Goal: Information Seeking & Learning: Learn about a topic

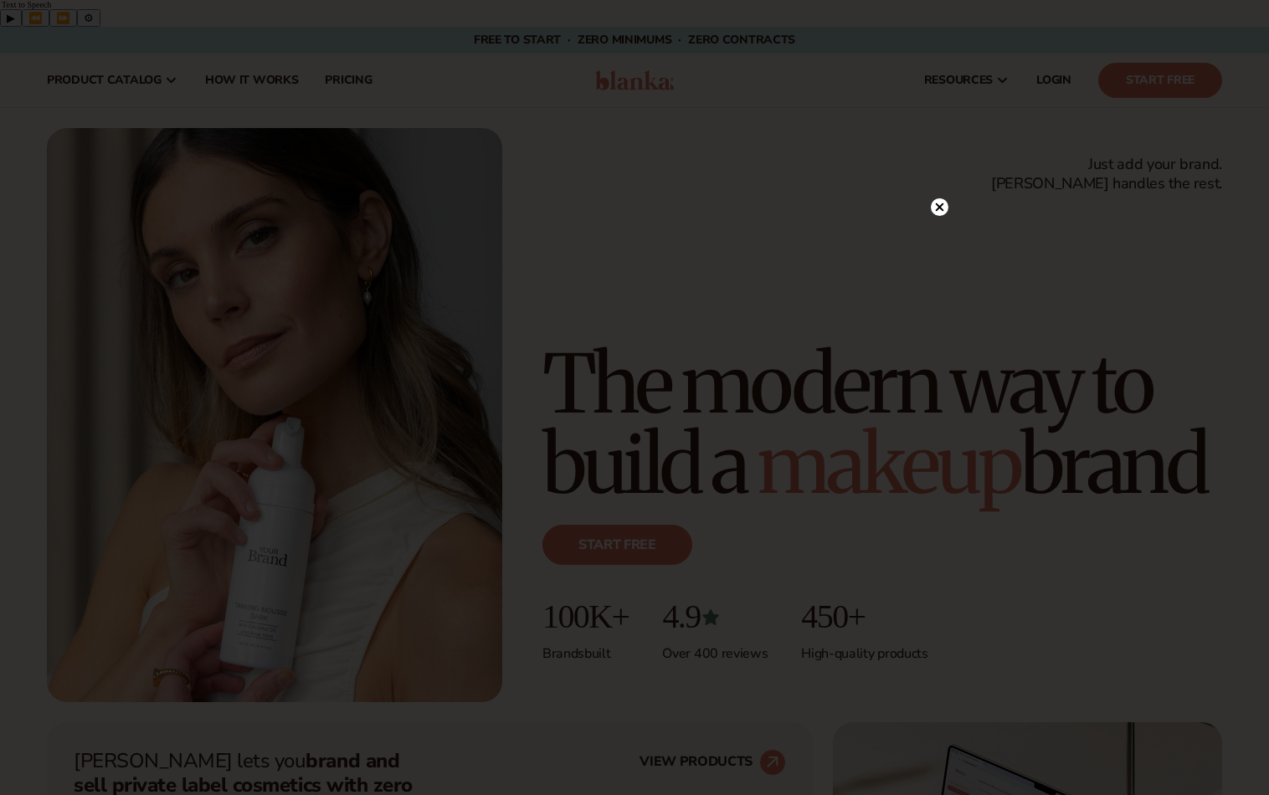
click at [947, 202] on icon at bounding box center [939, 207] width 18 height 18
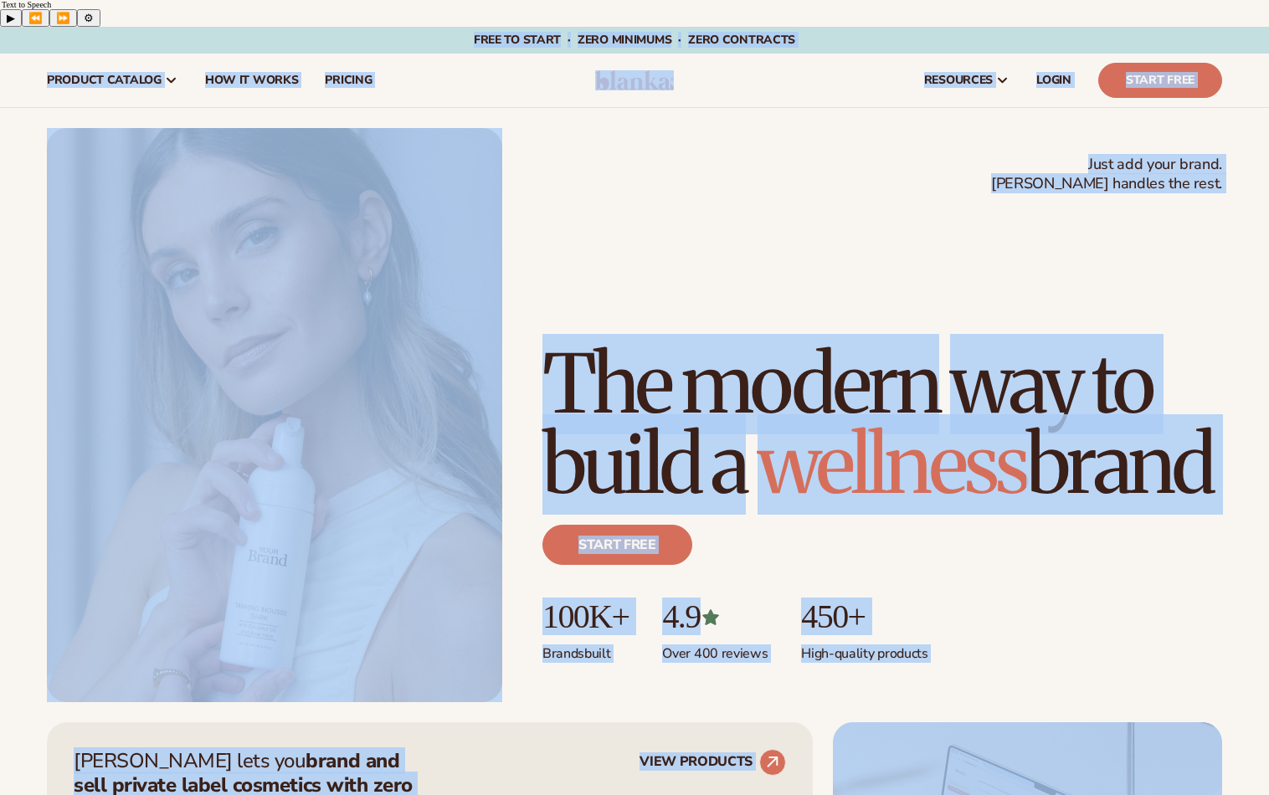
copy body "Skip to content Free to start · ZERO minimums · ZERO contracts · Free to start …"
click at [0, 363] on div "Just add your brand. Blanka handles the rest. beauty,skin care,wellness,makeup …" at bounding box center [634, 415] width 1269 height 574
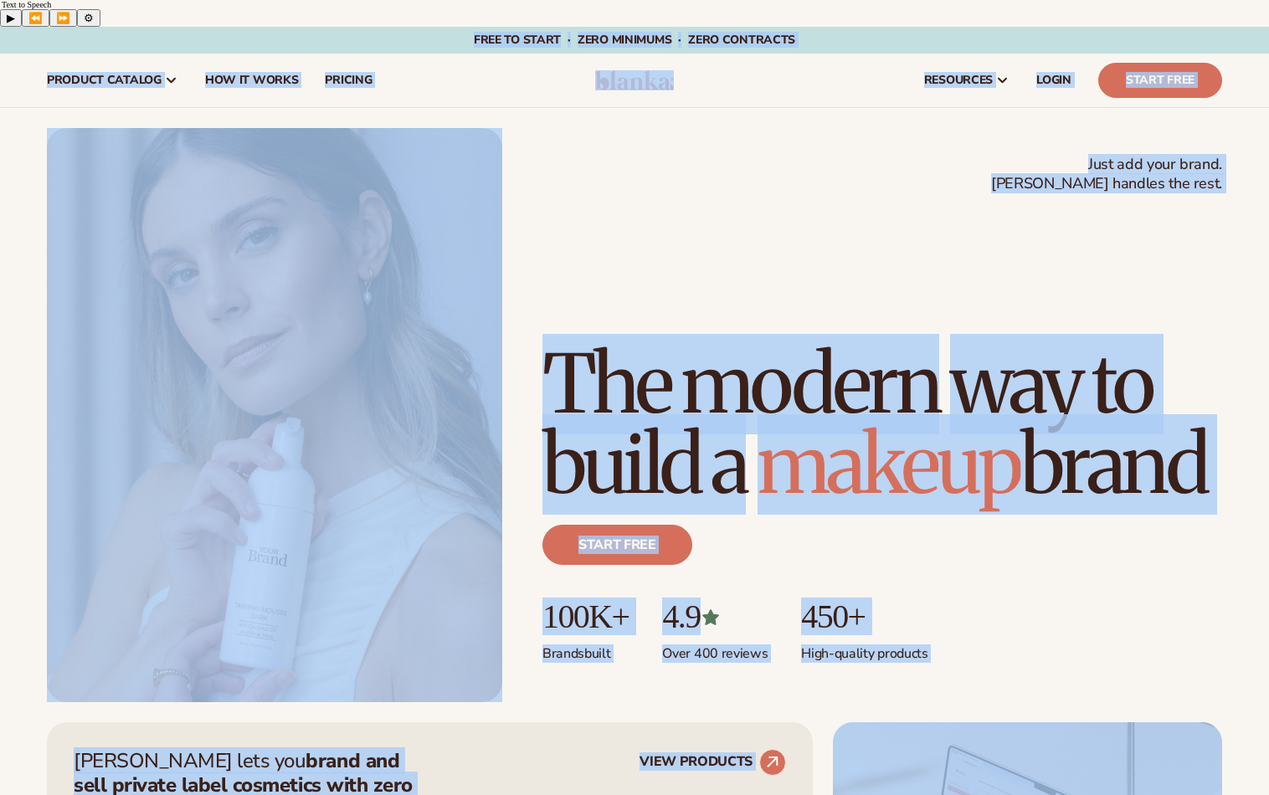
click at [535, 483] on div "Just add your brand. Blanka handles the rest. beauty,skin care,wellness,makeup …" at bounding box center [634, 415] width 1175 height 574
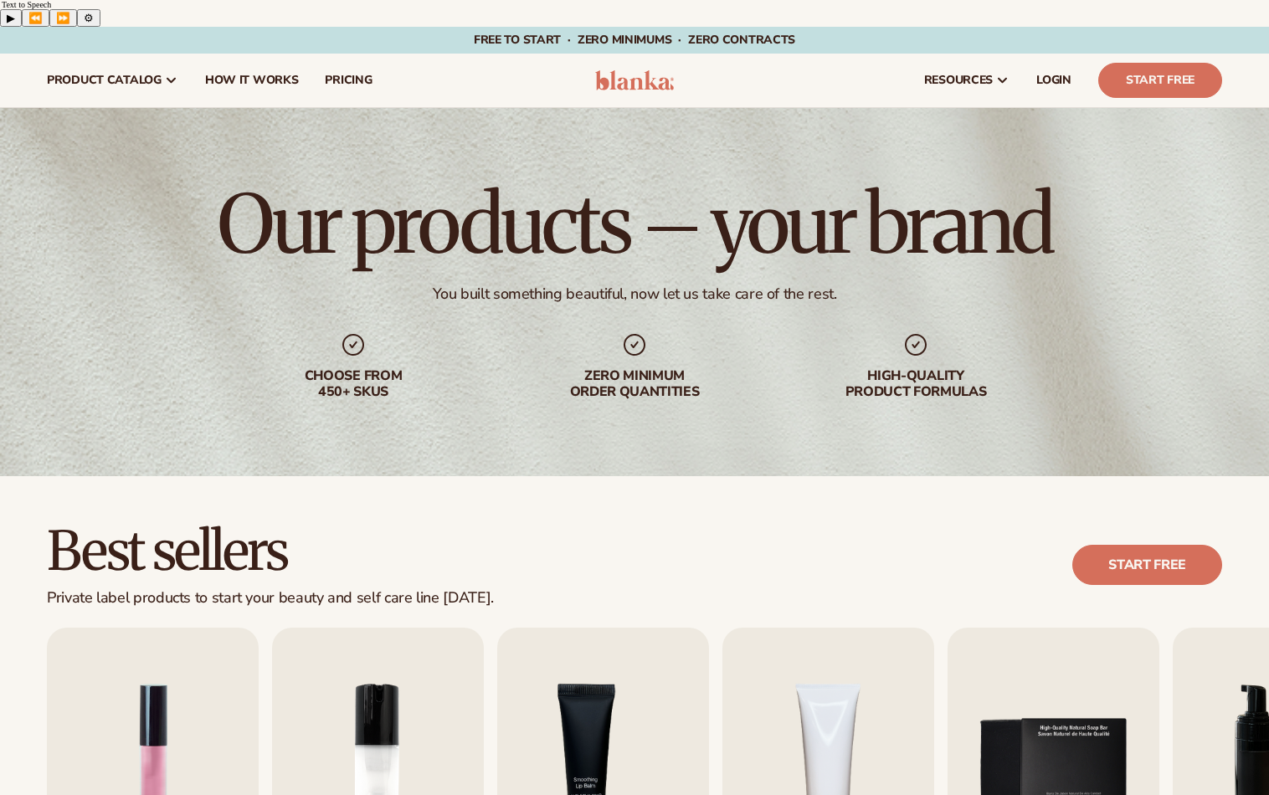
click at [157, 256] on div "Our products – your brand You built something beautiful, now let us take care o…" at bounding box center [634, 292] width 1269 height 368
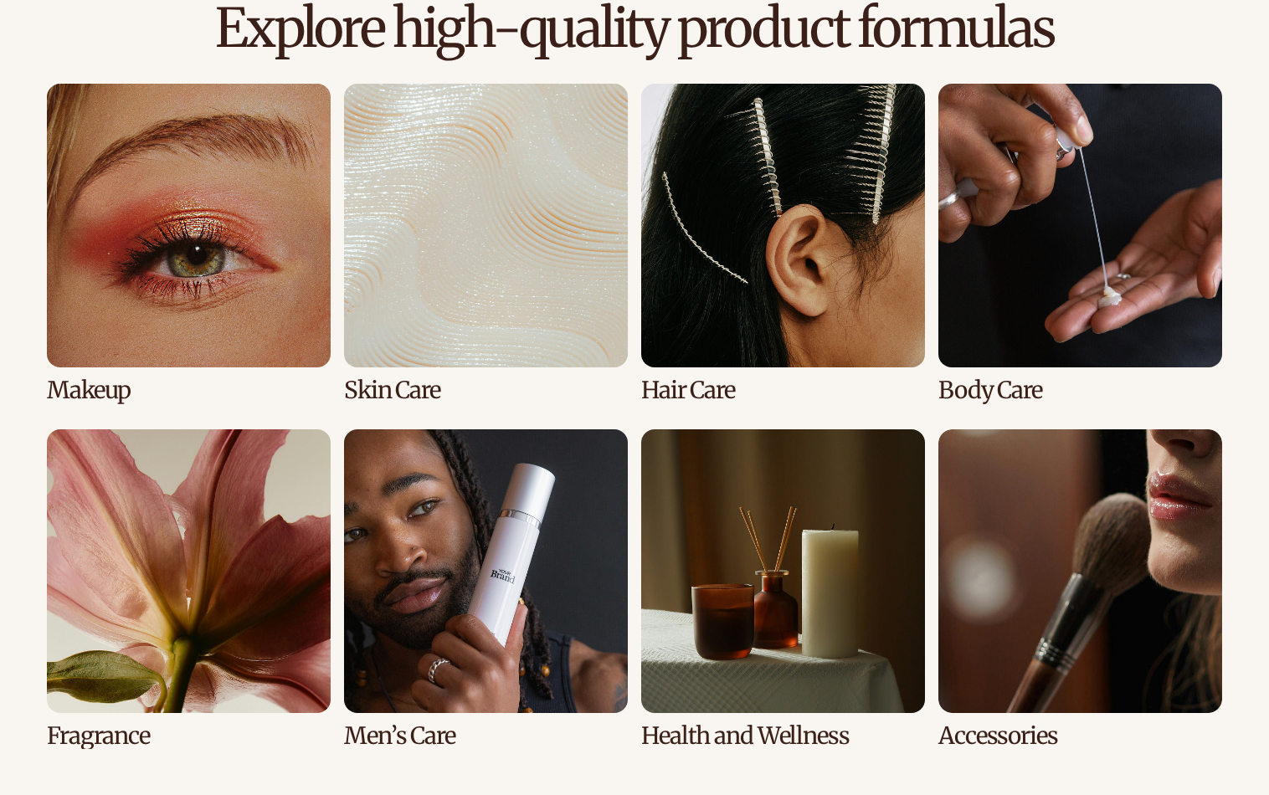
scroll to position [1255, 0]
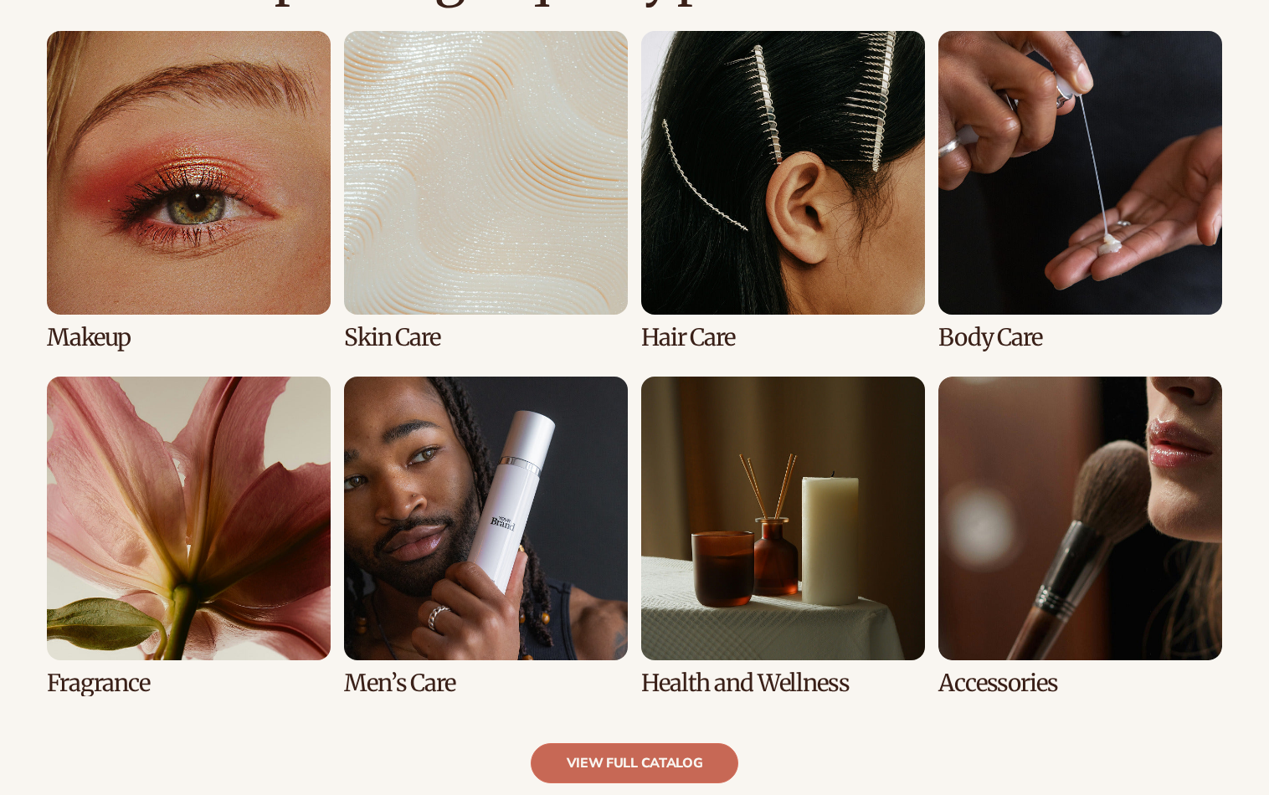
click at [668, 743] on link "view full catalog" at bounding box center [635, 763] width 208 height 40
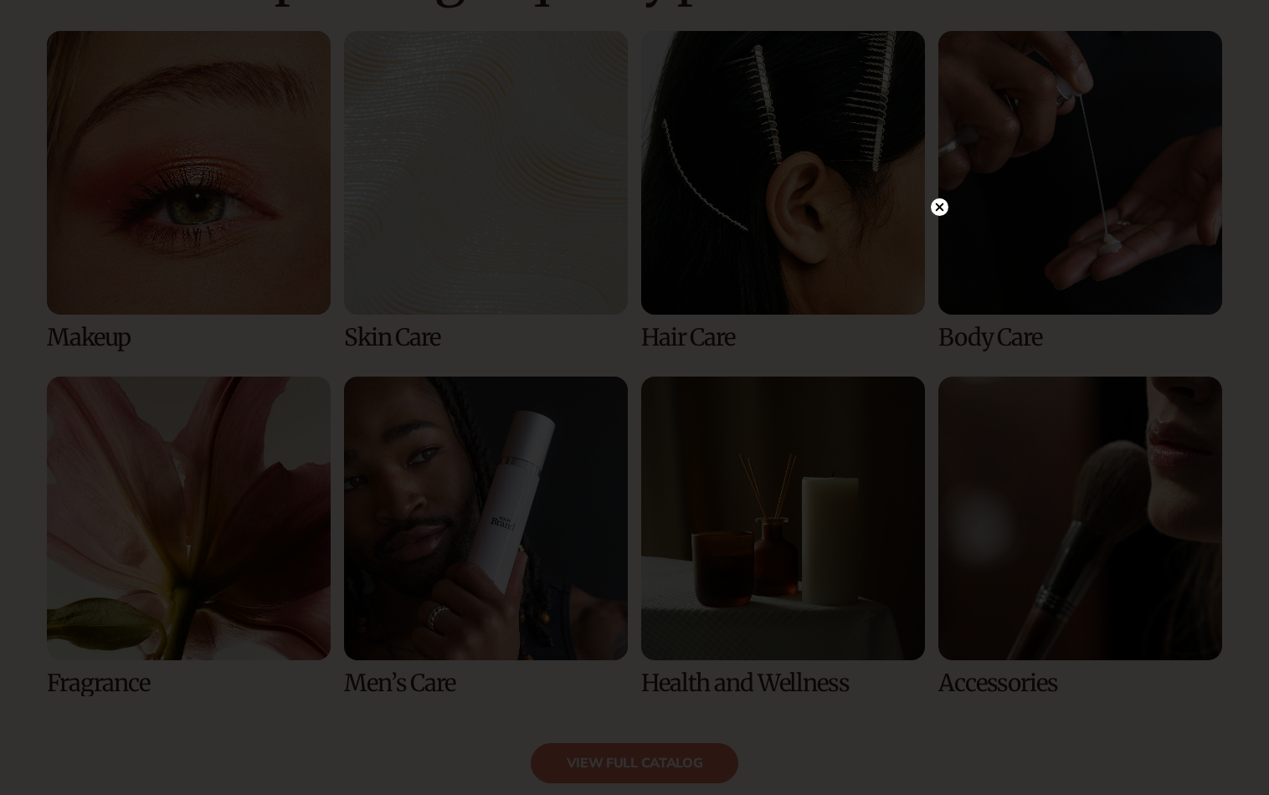
click at [942, 204] on icon at bounding box center [939, 206] width 8 height 8
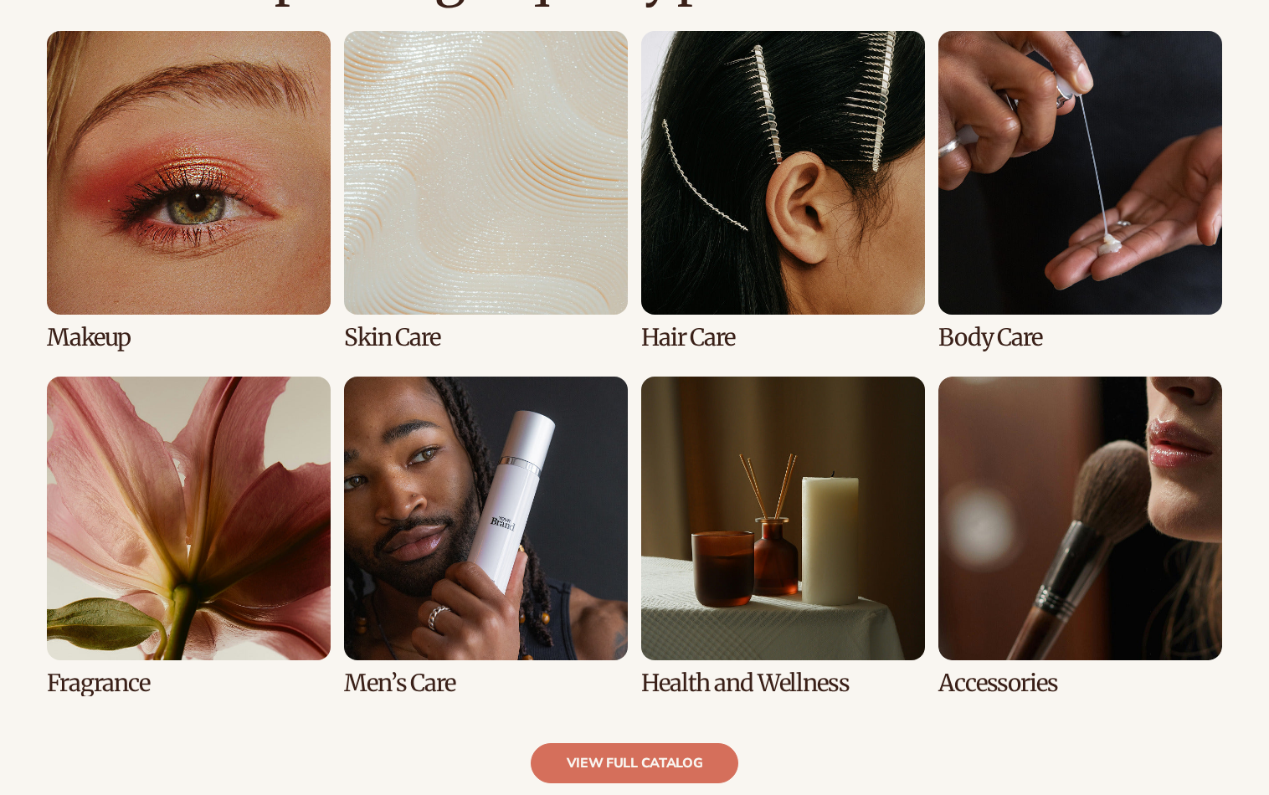
click at [157, 477] on link "5 / 8" at bounding box center [189, 537] width 284 height 320
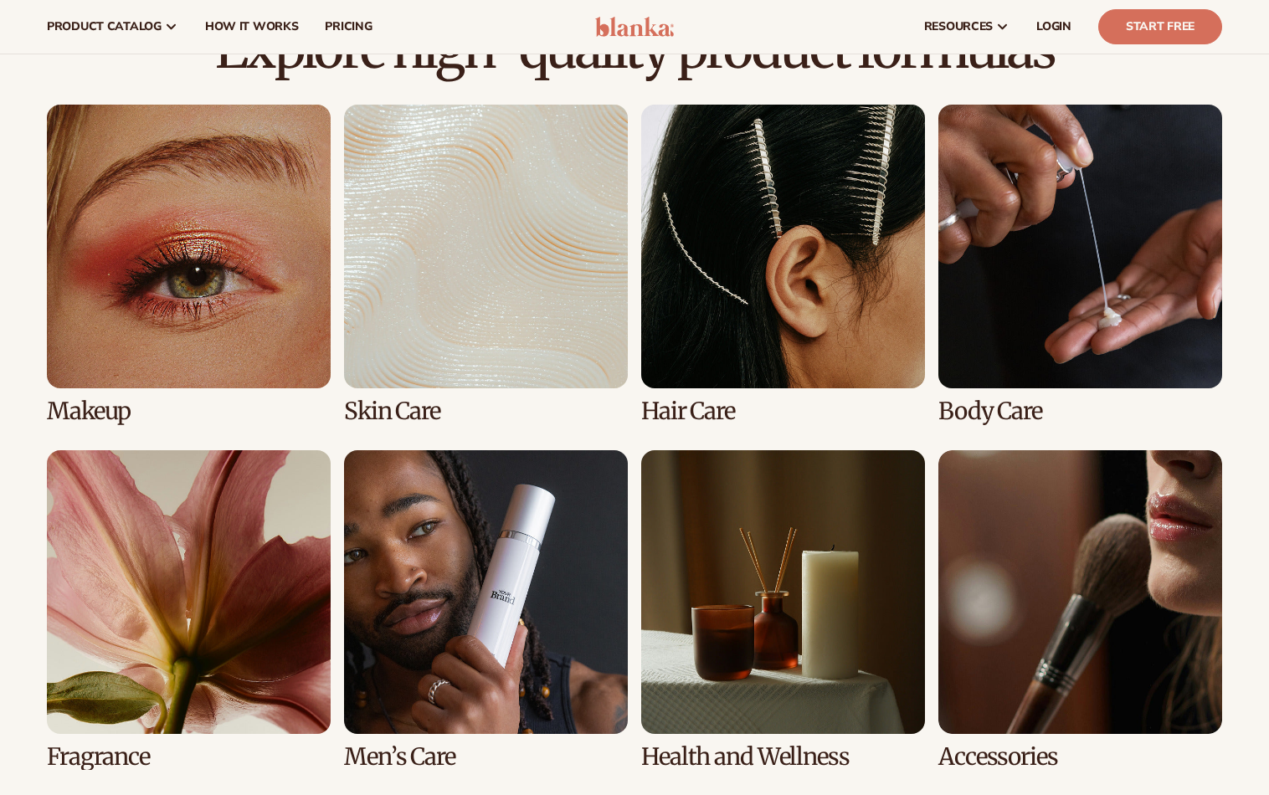
scroll to position [1171, 0]
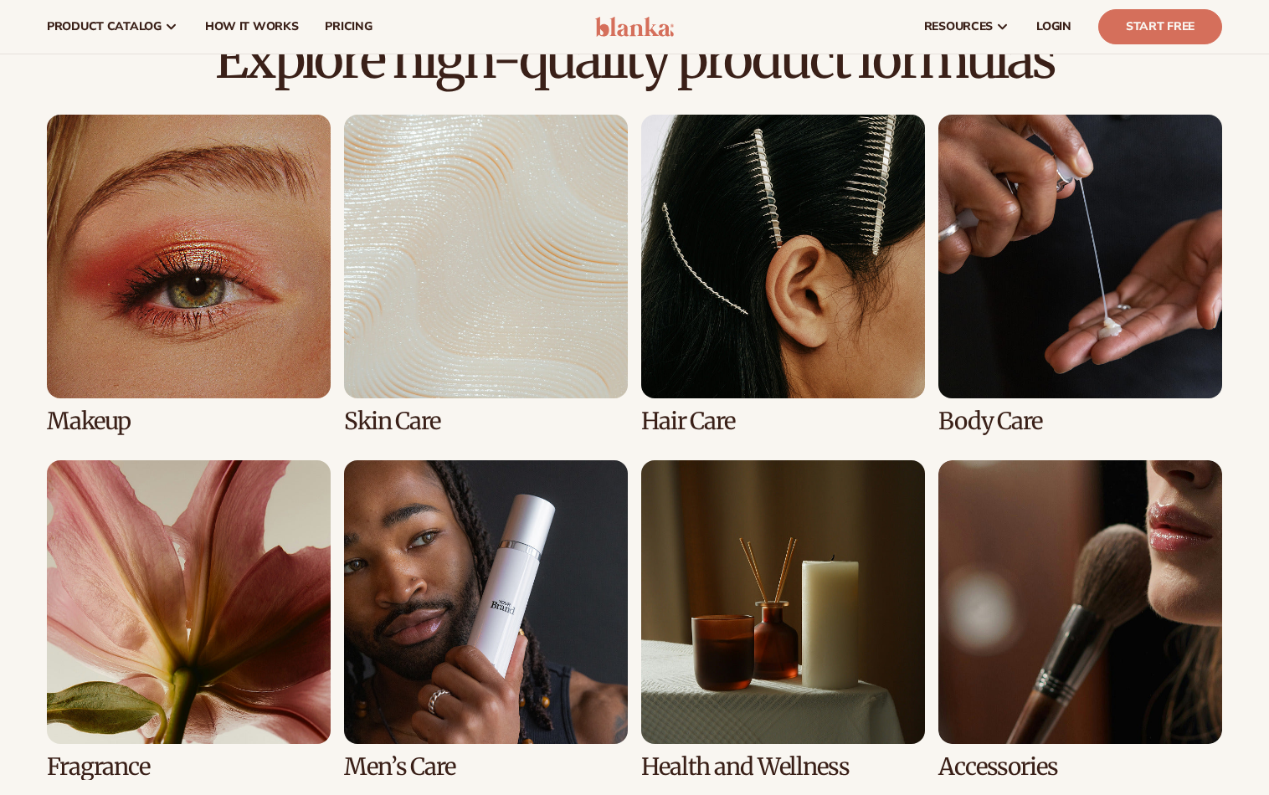
click at [0, 523] on div "Explore high-quality product formulas view full catalog Makeup [MEDICAL_DATA] H…" at bounding box center [634, 449] width 1269 height 836
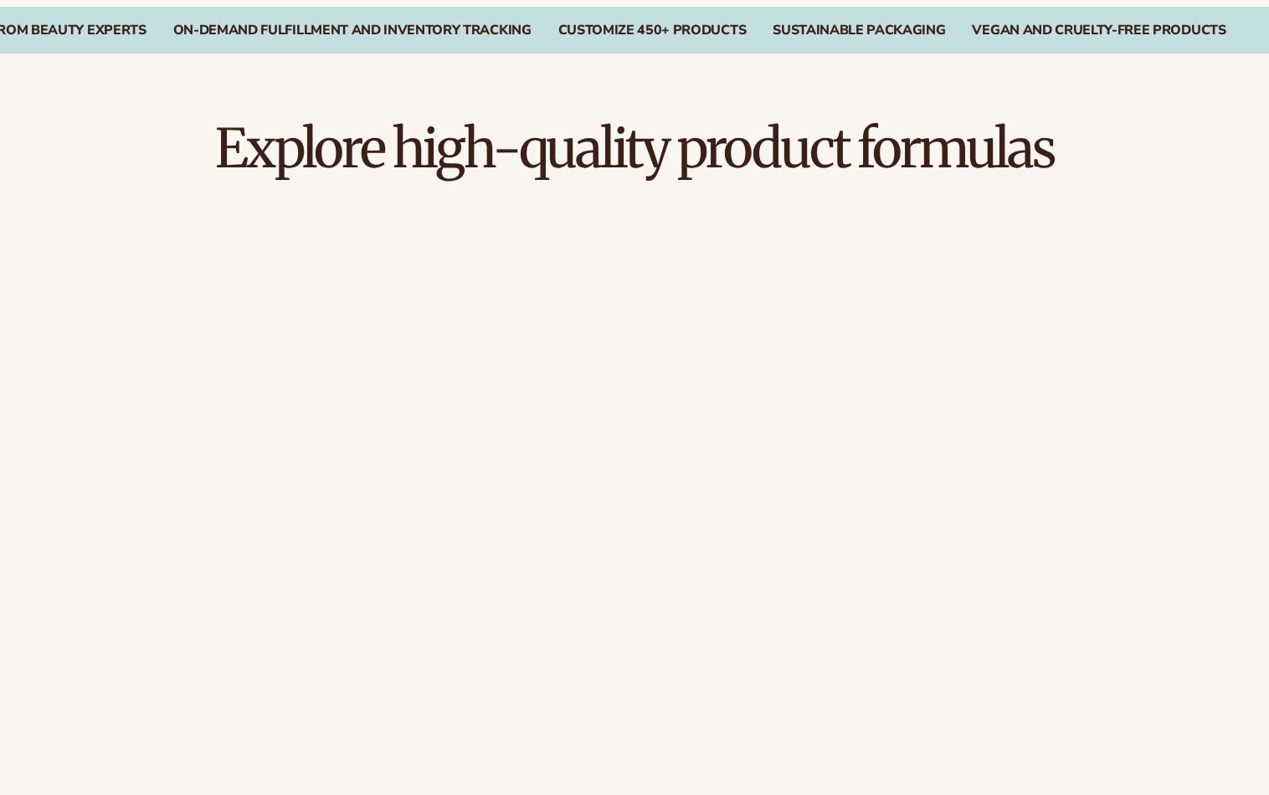
scroll to position [1339, 0]
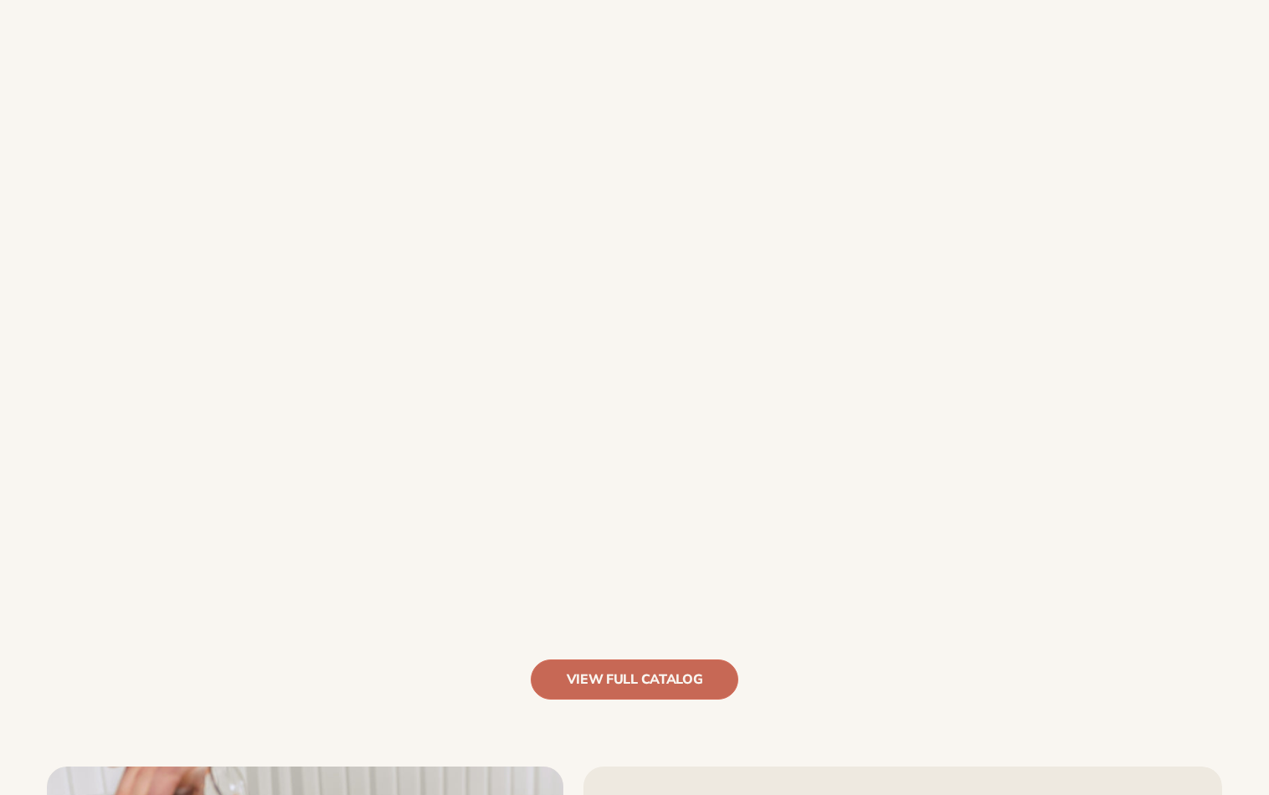
click at [650, 659] on link "view full catalog" at bounding box center [635, 679] width 208 height 40
